Goal: Task Accomplishment & Management: Manage account settings

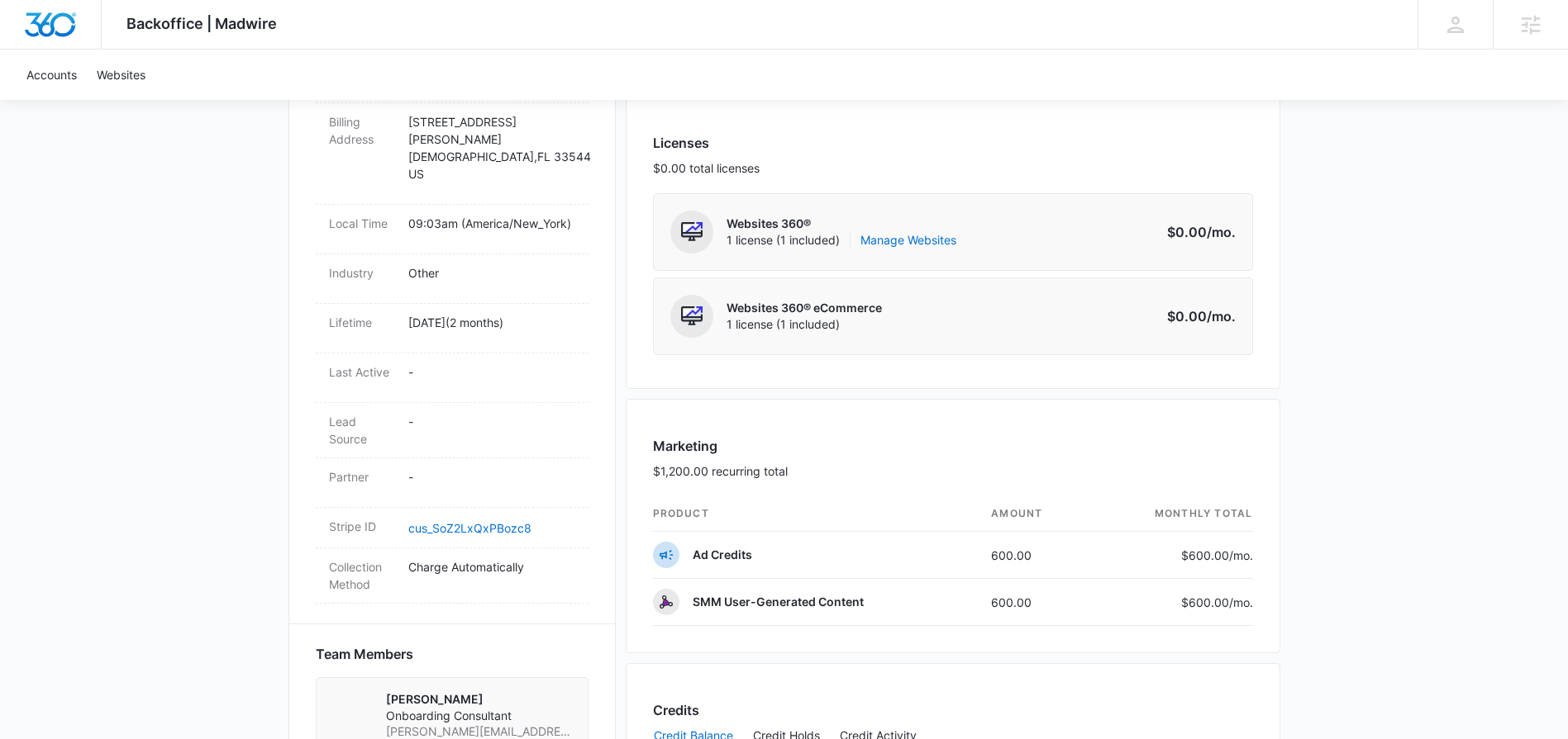
scroll to position [669, 0]
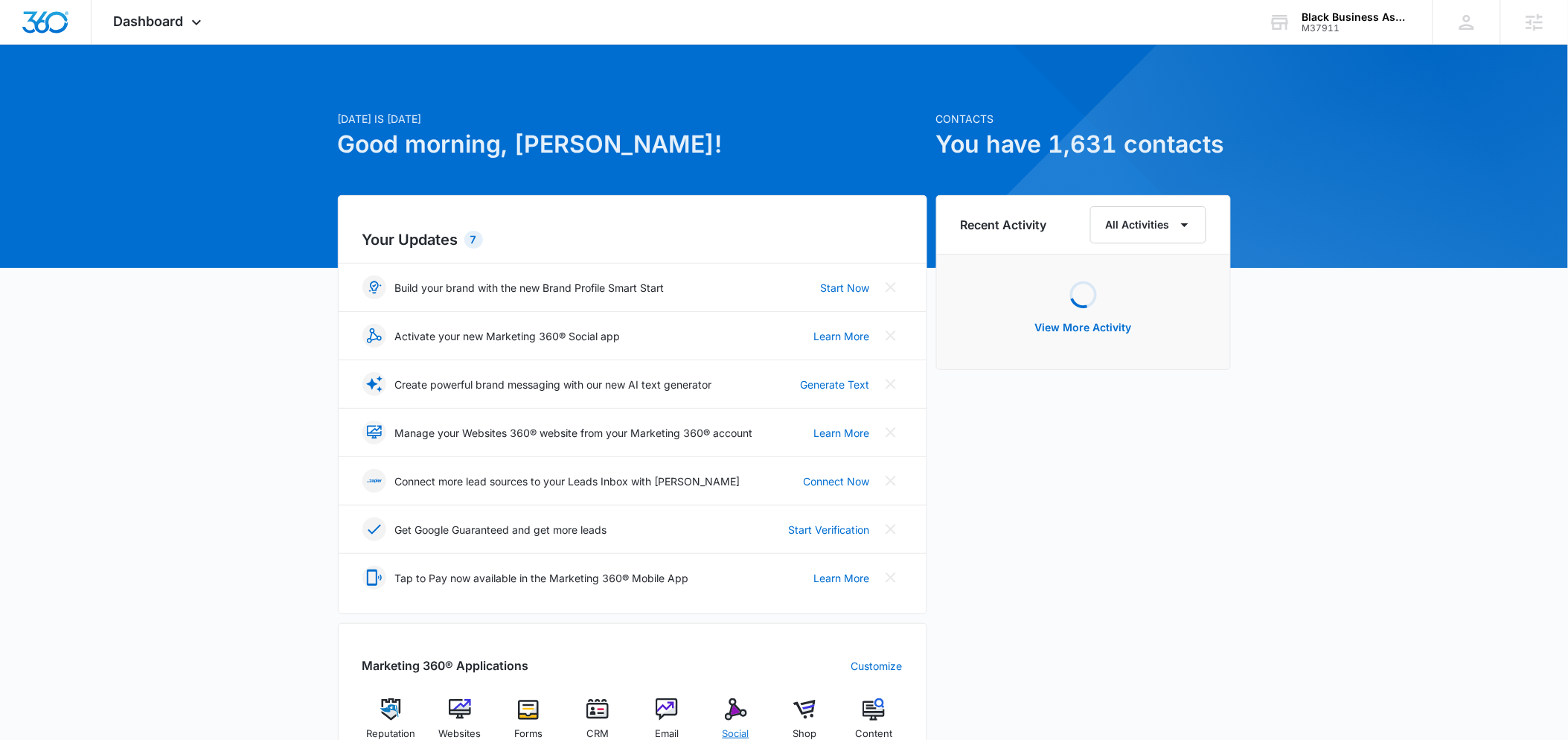
click at [729, 713] on img at bounding box center [735, 709] width 22 height 22
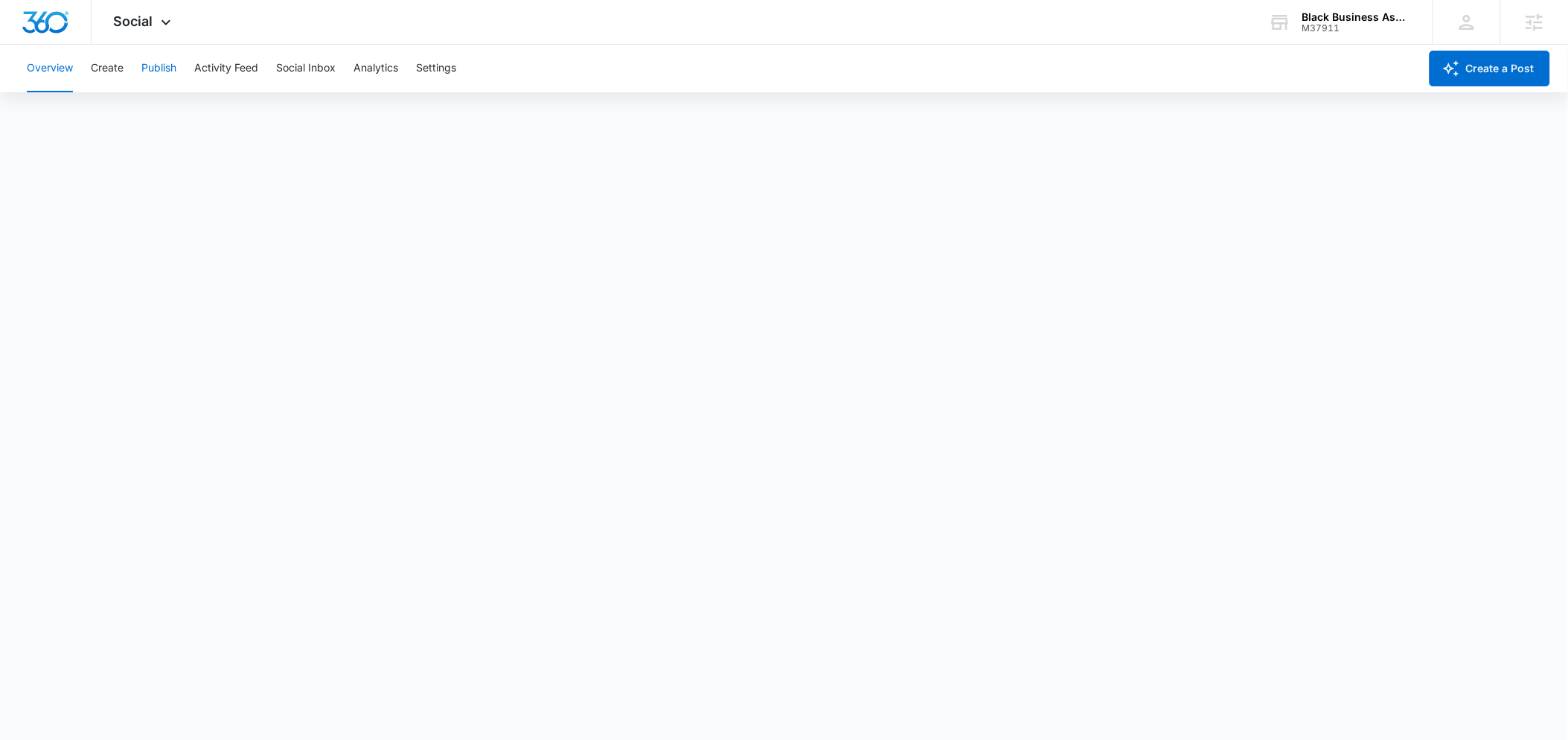
click at [141, 60] on button "Publish" at bounding box center [159, 68] width 35 height 47
click at [129, 104] on button "Schedules" at bounding box center [114, 114] width 50 height 42
click at [55, 118] on button "Calendar" at bounding box center [48, 114] width 44 height 42
click at [127, 82] on div "Overview Create Publish Activity Feed Social Inbox Analytics Settings" at bounding box center [718, 68] width 1401 height 47
click at [118, 71] on button "Create" at bounding box center [107, 68] width 33 height 47
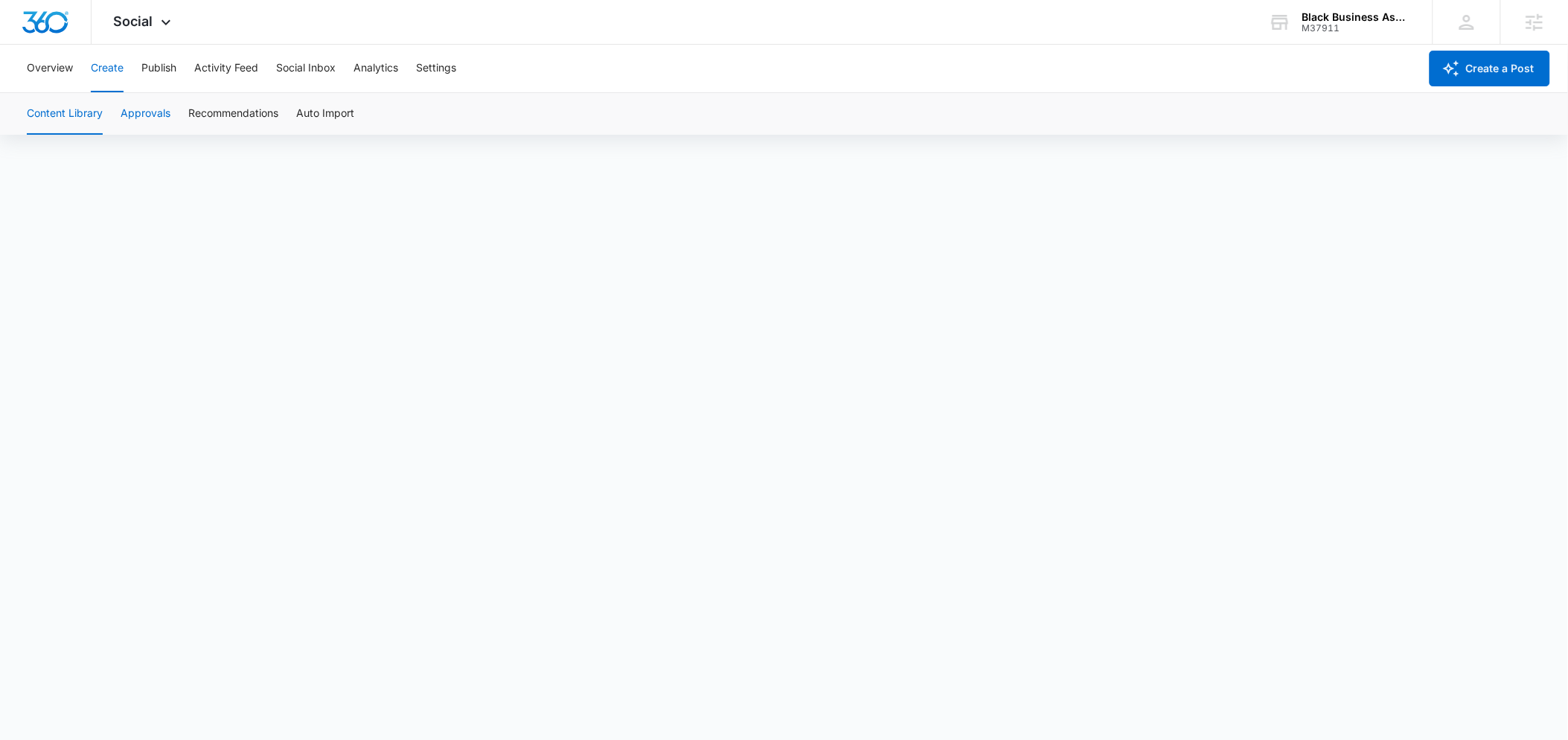
click at [148, 122] on button "Approvals" at bounding box center [145, 114] width 50 height 42
click at [148, 70] on button "Publish" at bounding box center [159, 68] width 35 height 47
click at [119, 76] on button "Create" at bounding box center [107, 68] width 33 height 47
click at [178, 97] on div "Content Library Approvals Recommendations Auto Import" at bounding box center [784, 114] width 1533 height 42
click at [165, 105] on button "Approvals" at bounding box center [145, 114] width 50 height 42
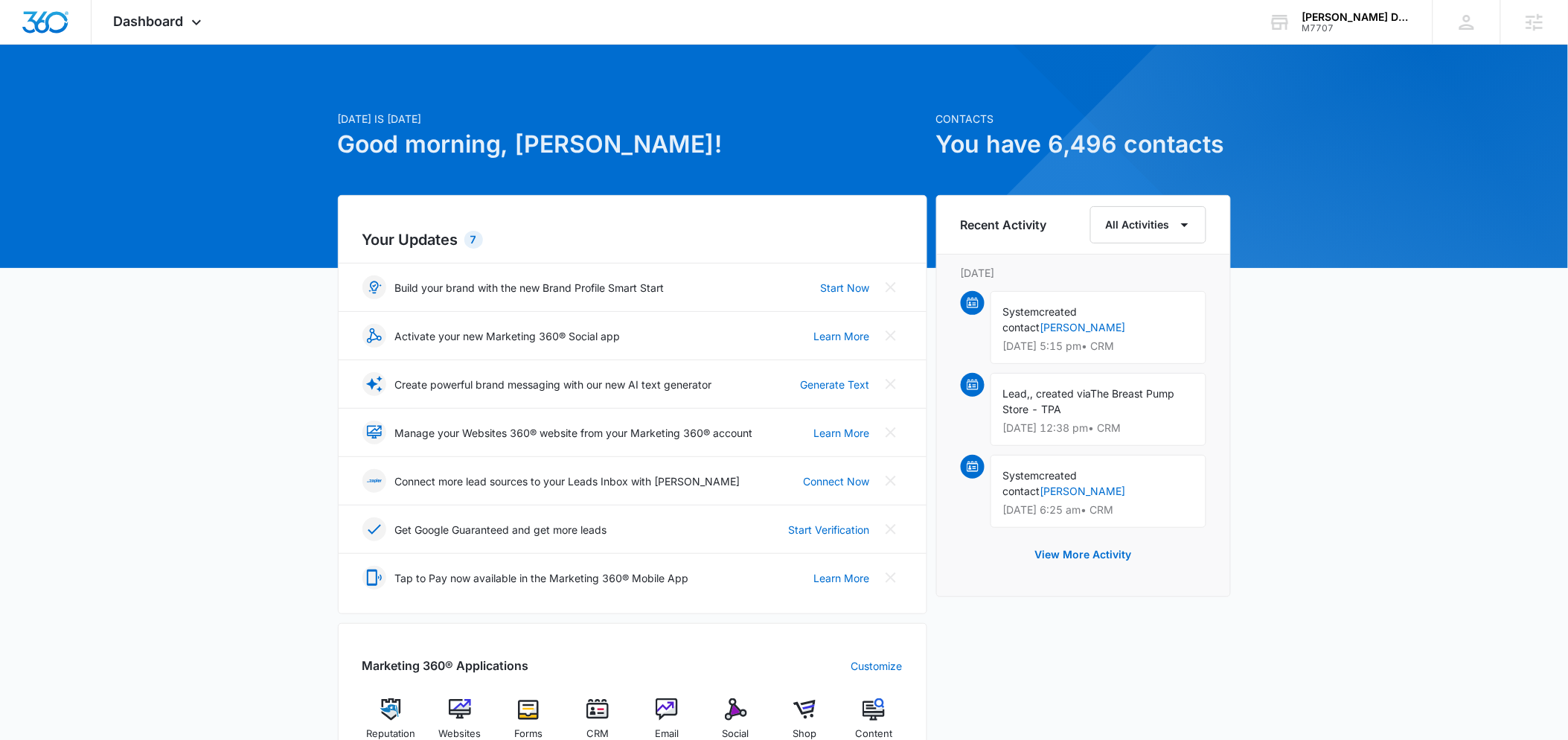
click at [732, 692] on div "Marketing 360® Applications Customize Reputation Websites Forms CRM Email Socia…" at bounding box center [632, 732] width 589 height 218
click at [734, 699] on img at bounding box center [735, 709] width 22 height 22
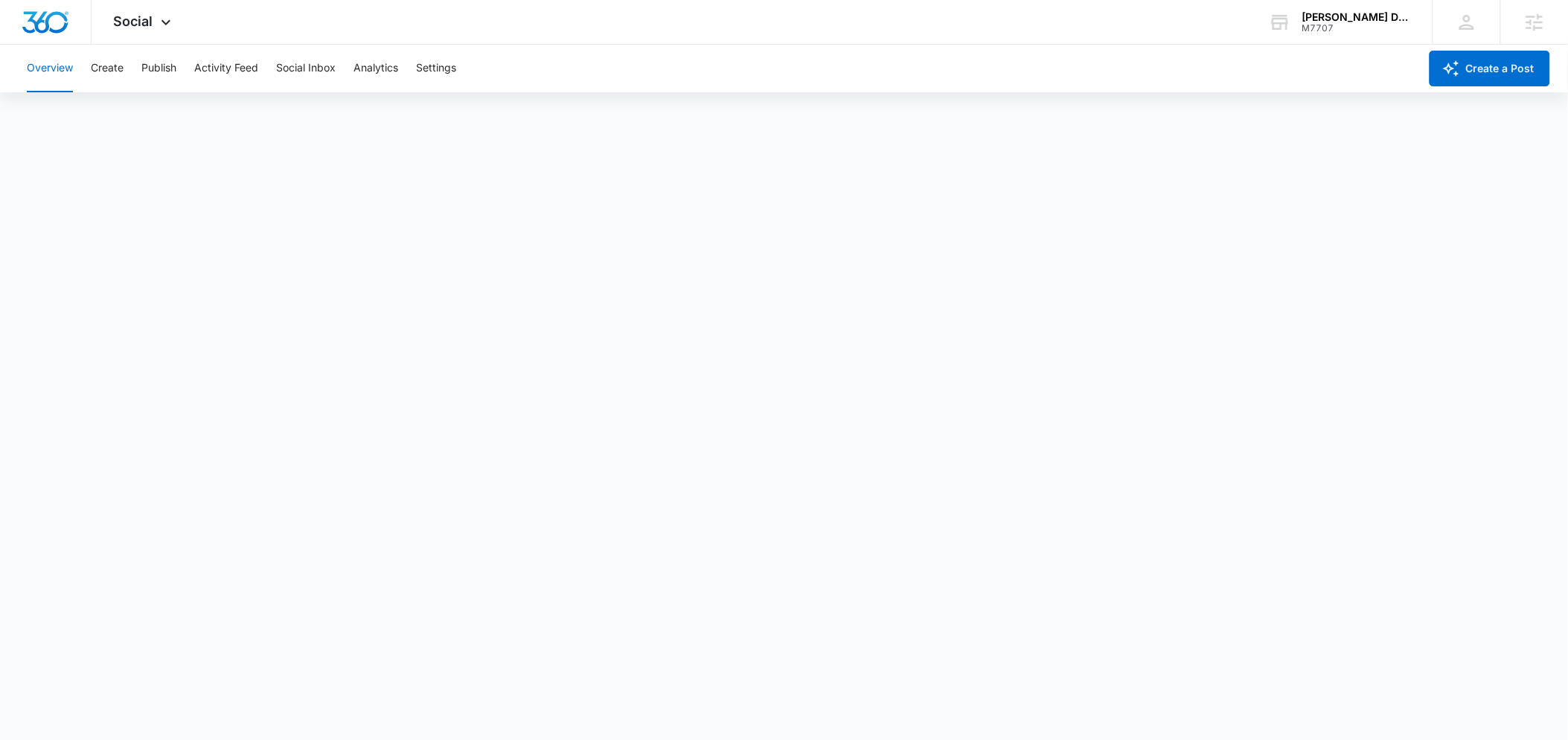
scroll to position [5, 0]
